Goal: Information Seeking & Learning: Check status

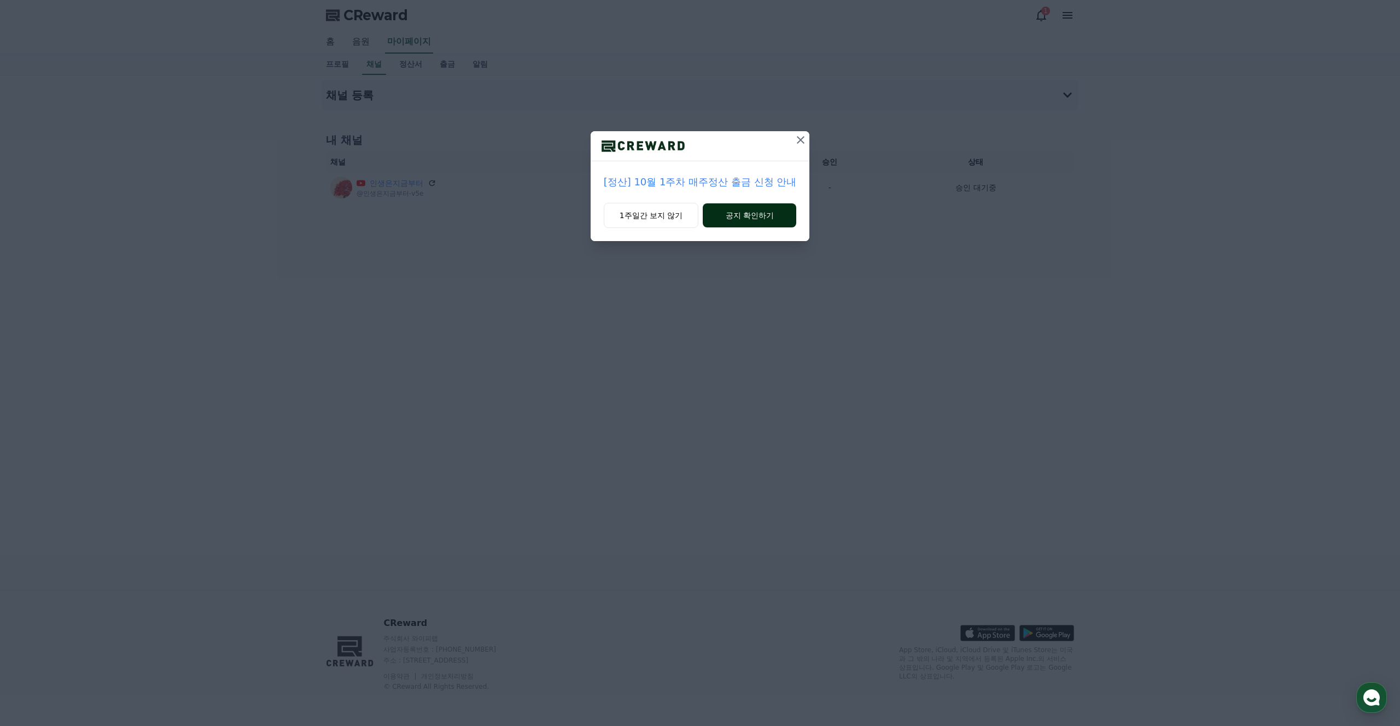
click at [737, 218] on button "공지 확인하기" at bounding box center [750, 215] width 94 height 24
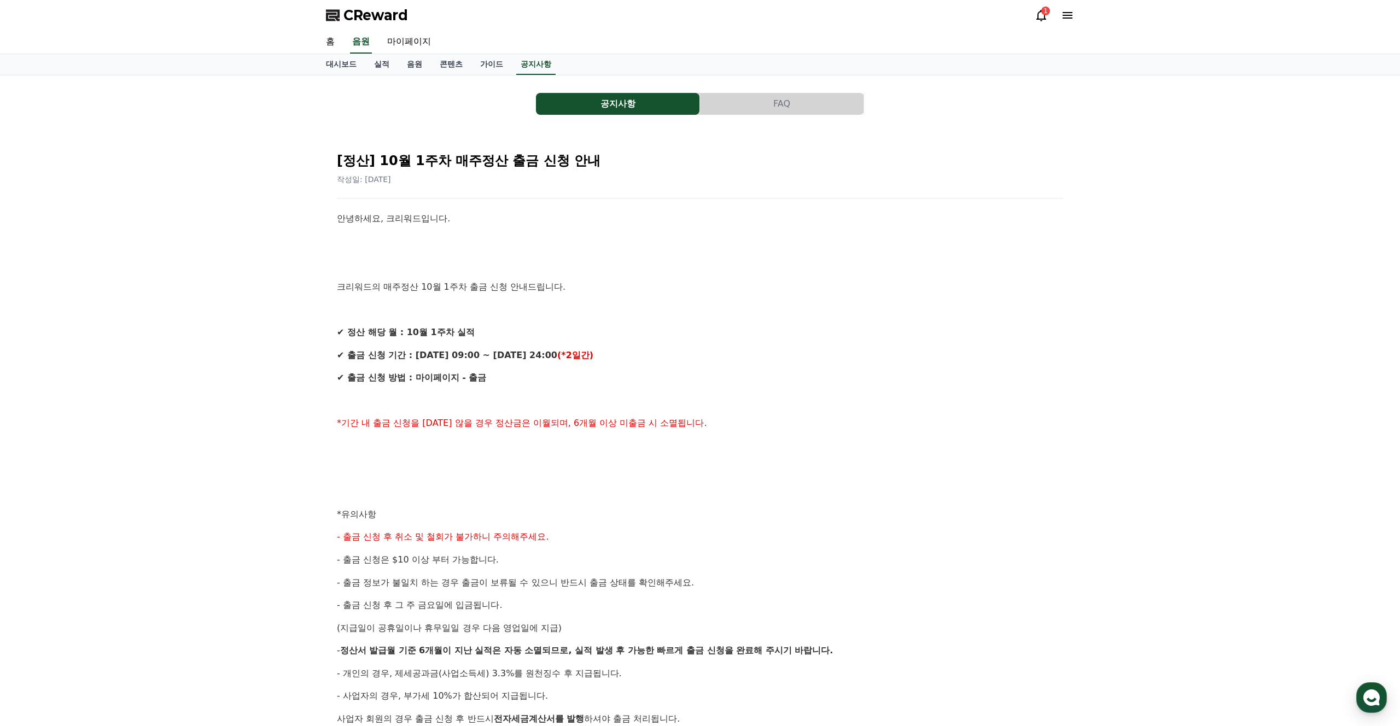
click at [826, 419] on p "*기간 내 출금 신청을 [DATE] 않을 경우 정산금은 이월되며, 6개월 이상 미출금 시 소멸됩니다." at bounding box center [700, 423] width 726 height 14
click at [955, 425] on p "*기간 내 출금 신청을 [DATE] 않을 경우 정산금은 이월되며, 6개월 이상 미출금 시 소멸됩니다." at bounding box center [700, 423] width 726 height 14
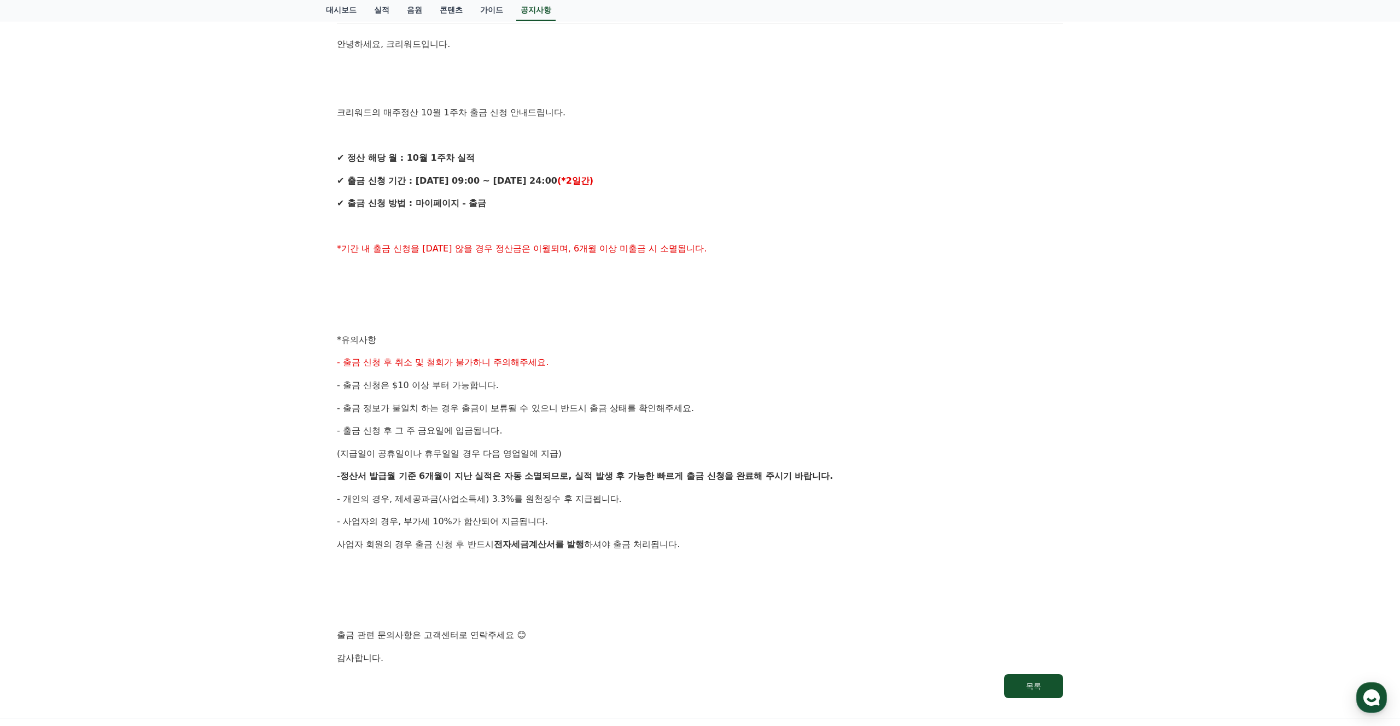
scroll to position [176, 0]
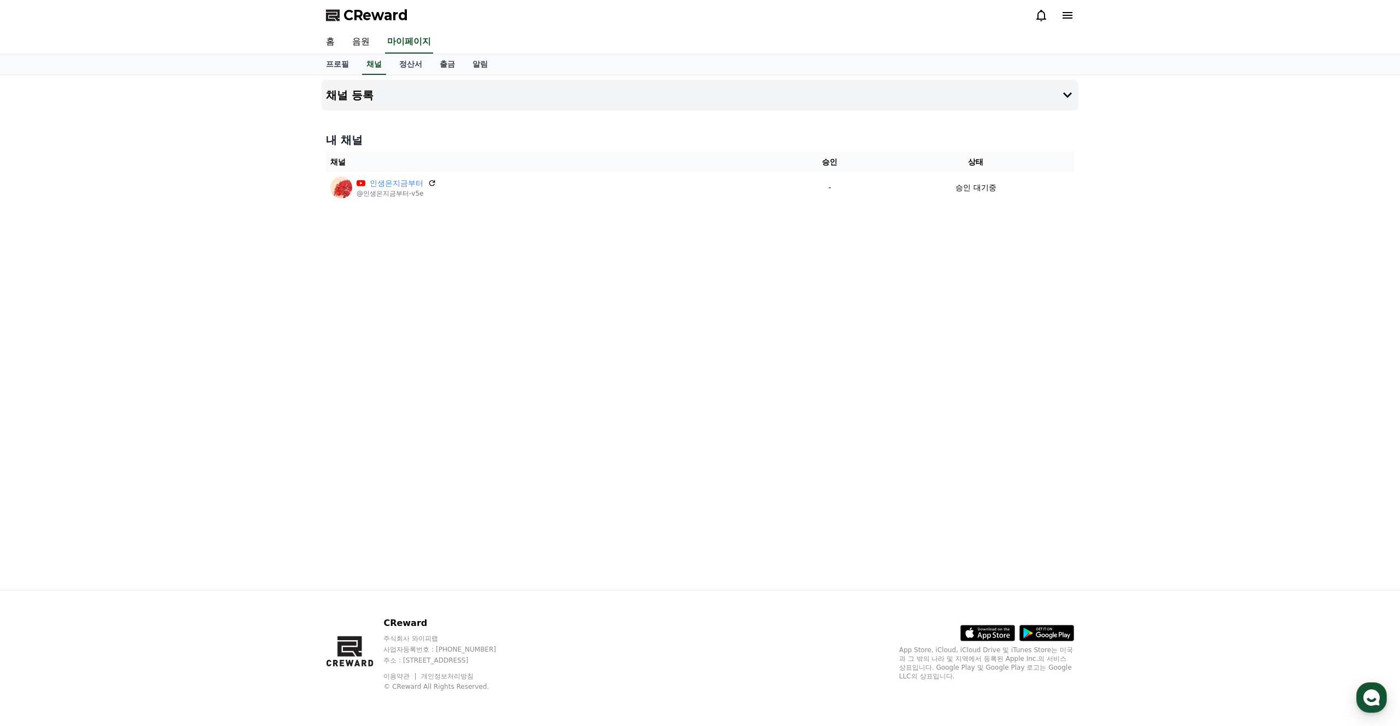
drag, startPoint x: 795, startPoint y: 177, endPoint x: 678, endPoint y: 203, distance: 119.8
click at [795, 177] on td "-" at bounding box center [830, 187] width 96 height 31
click at [1043, 14] on div "1" at bounding box center [1045, 11] width 9 height 9
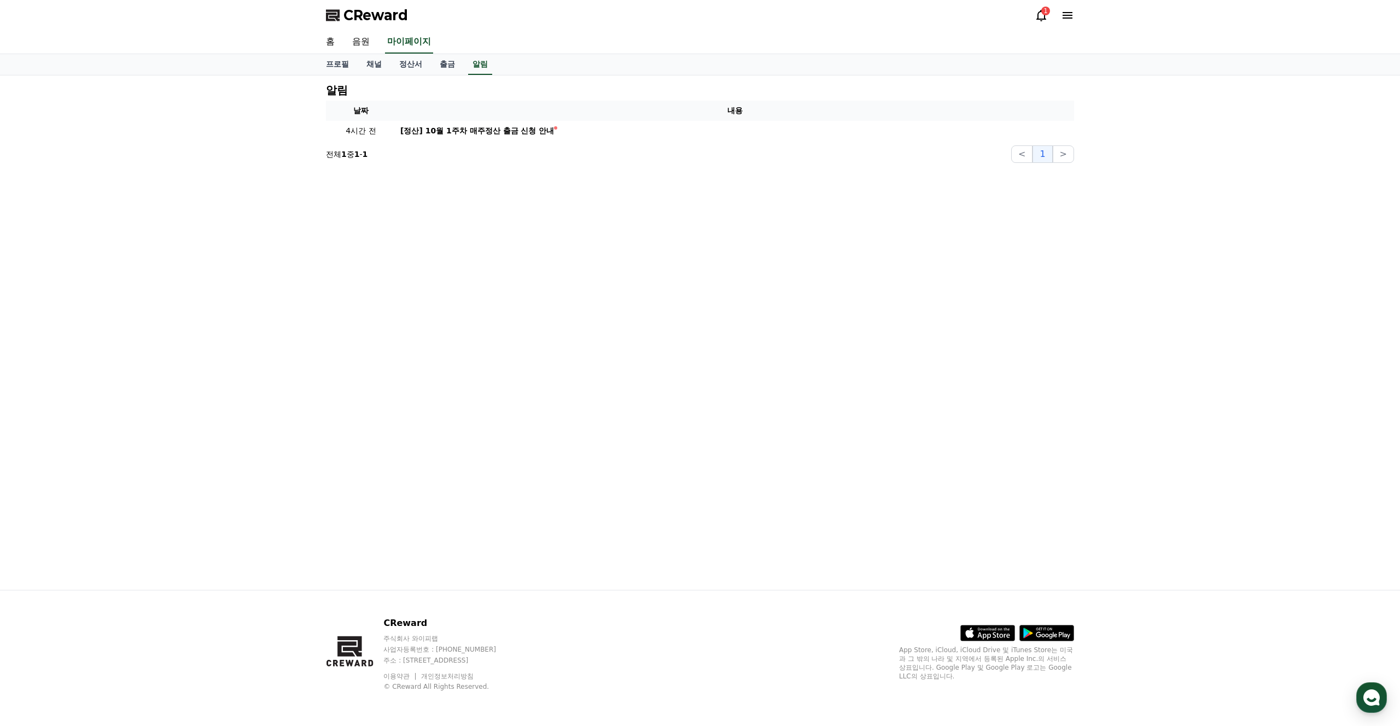
click at [555, 245] on div "알림 날짜 내용 4시간 전 [정산] 10월 1주차 매주정산 출금 신청 안내 전체 1 중 1 - 1 < 1 >" at bounding box center [700, 332] width 766 height 515
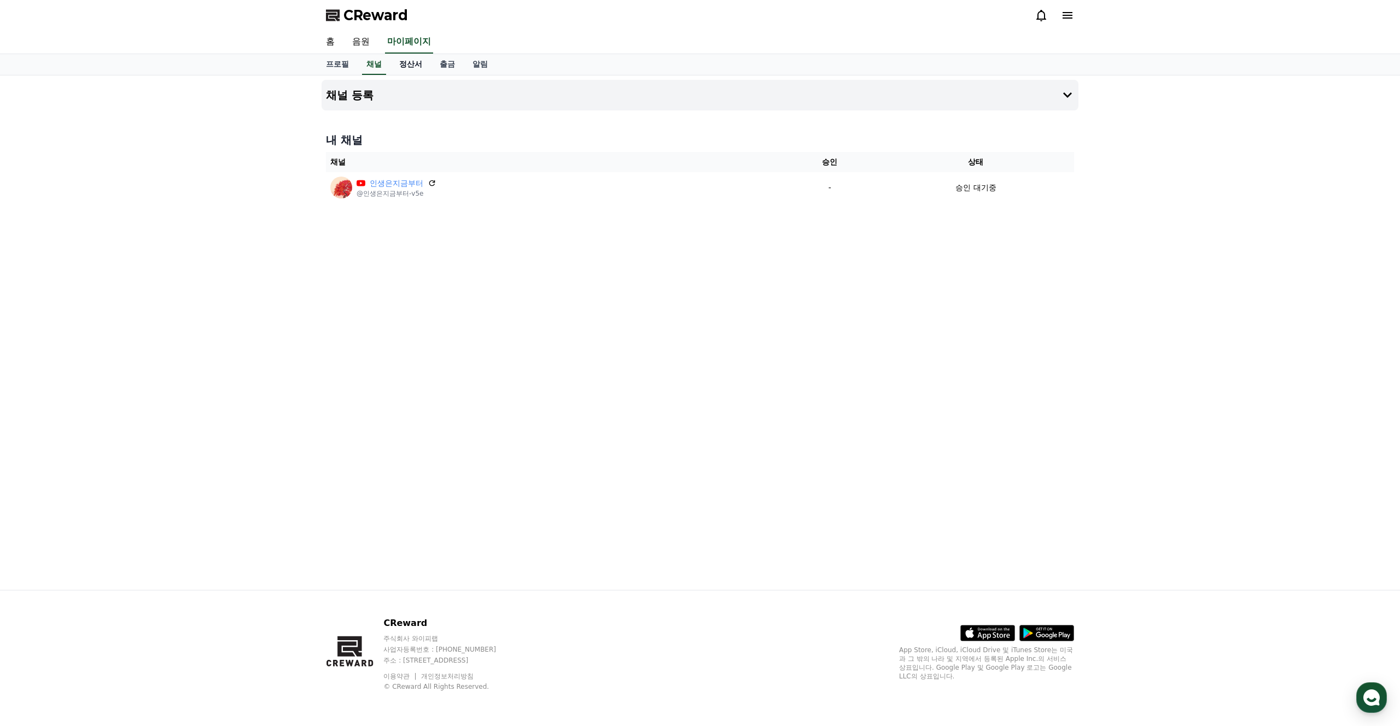
click at [390, 68] on link "정산서" at bounding box center [410, 64] width 40 height 21
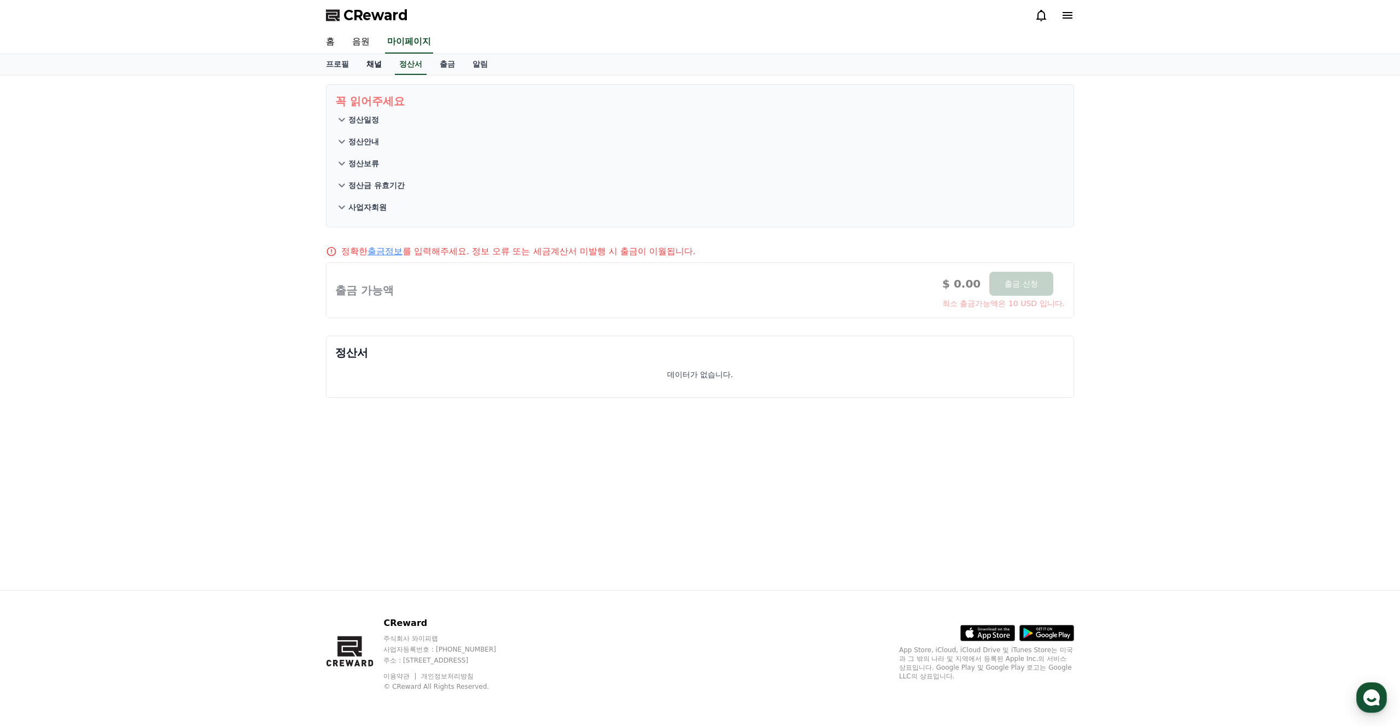
click at [371, 65] on link "채널" at bounding box center [374, 64] width 33 height 21
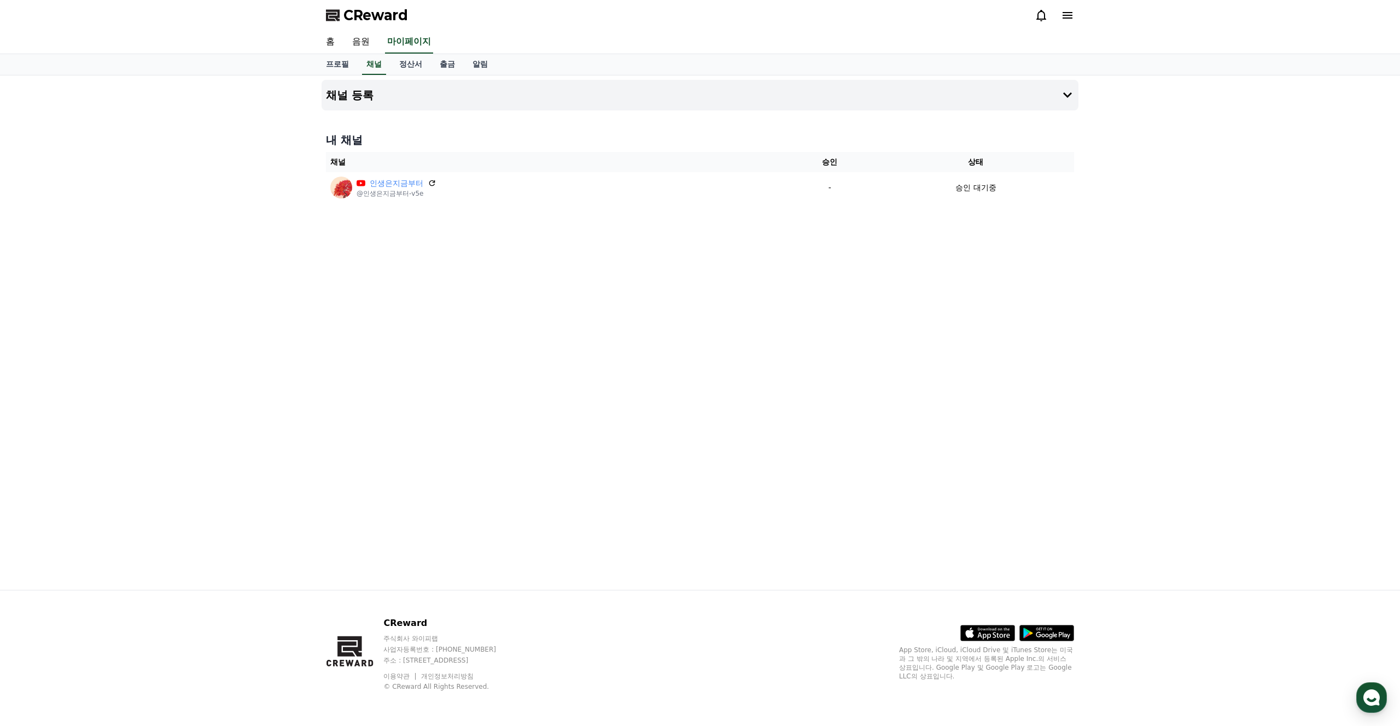
click at [674, 308] on div "채널 등록 내 채널 채널 승인 상태 인생은지금부터 @인생은지금부터-v5e - 승인 대기중" at bounding box center [700, 332] width 766 height 515
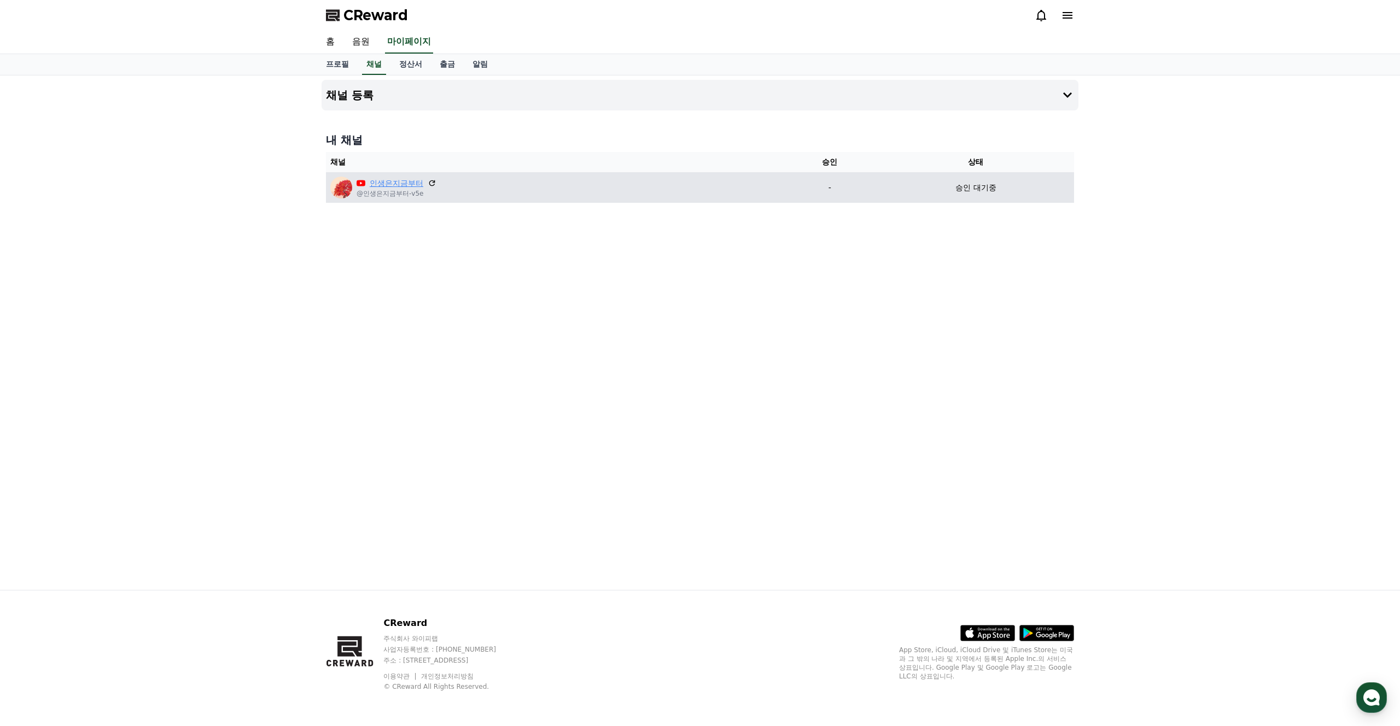
click at [372, 178] on link "인생은지금부터" at bounding box center [397, 183] width 54 height 11
